Goal: Task Accomplishment & Management: Use online tool/utility

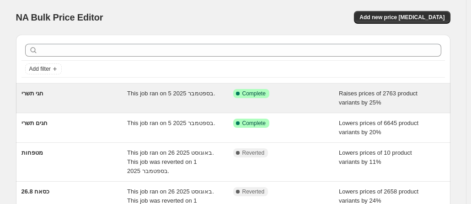
click at [218, 100] on div "This job ran on 5 בספטמבר 2025." at bounding box center [180, 98] width 106 height 18
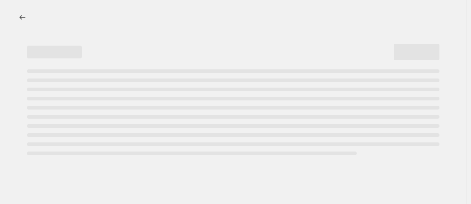
select select "percentage"
select select "no_change"
select select "collection"
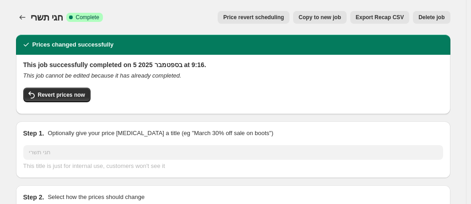
click at [324, 16] on span "Copy to new job" at bounding box center [320, 17] width 43 height 7
select select "percentage"
select select "no_change"
select select "collection"
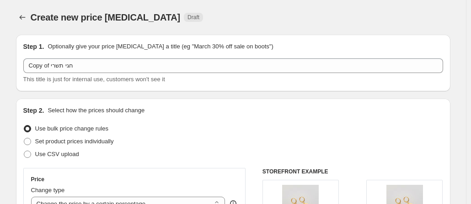
scroll to position [91, 0]
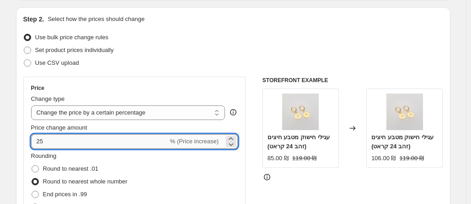
click at [59, 142] on input "25" at bounding box center [99, 141] width 137 height 15
click at [45, 144] on input "-2" at bounding box center [105, 141] width 148 height 15
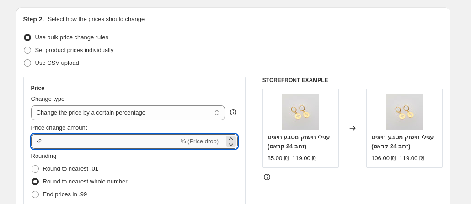
click at [45, 144] on input "-2" at bounding box center [105, 141] width 148 height 15
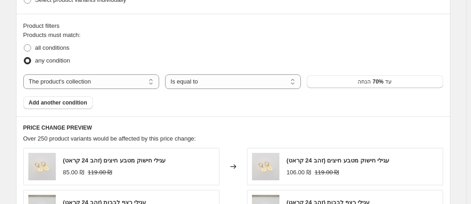
scroll to position [503, 0]
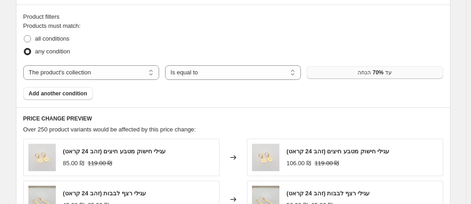
type input "2"
click at [331, 76] on button "עד 70% הנחה" at bounding box center [375, 72] width 136 height 13
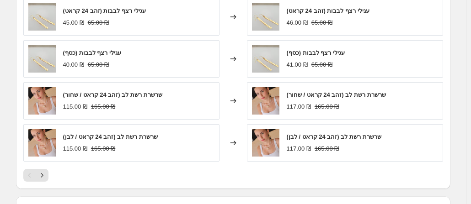
scroll to position [778, 0]
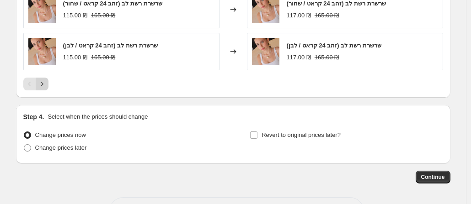
click at [45, 82] on icon "Next" at bounding box center [42, 84] width 9 height 9
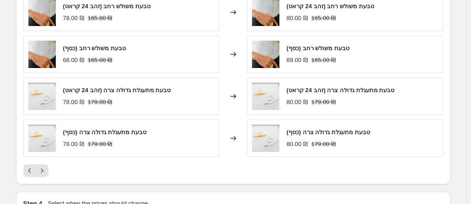
scroll to position [640, 0]
